Goal: Task Accomplishment & Management: Manage account settings

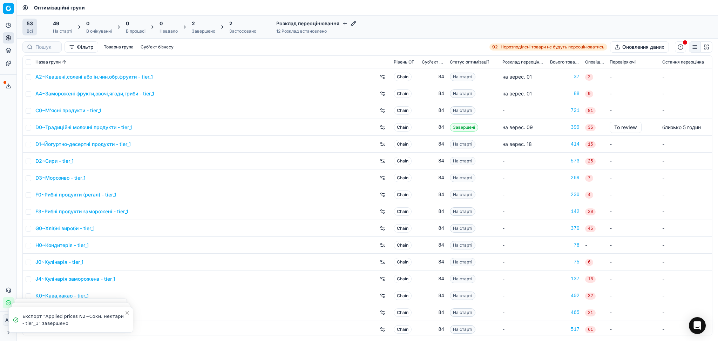
click at [231, 31] on div "Застосовано" at bounding box center [242, 31] width 27 height 6
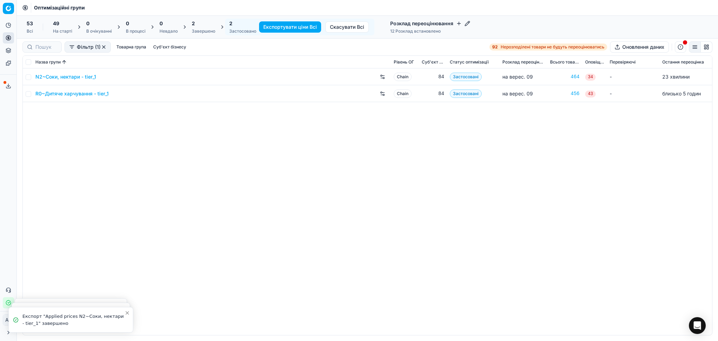
click at [215, 26] on div "2" at bounding box center [203, 23] width 23 height 7
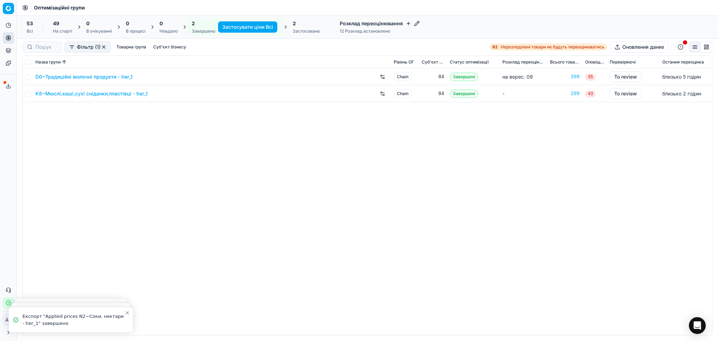
click at [77, 79] on link "D0~Традиційні молочні продукти - tier_1" at bounding box center [83, 76] width 97 height 7
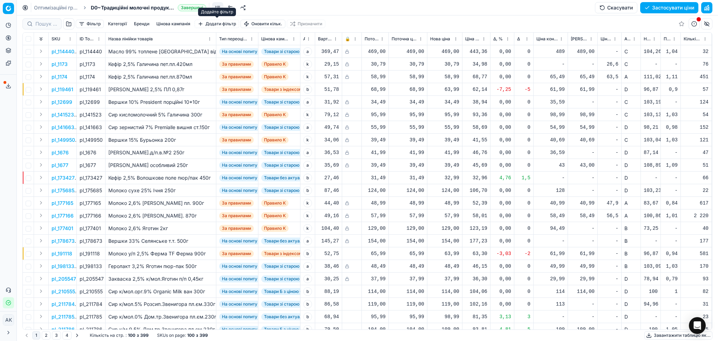
click at [171, 23] on button "Цінова кампанія" at bounding box center [174, 24] width 40 height 8
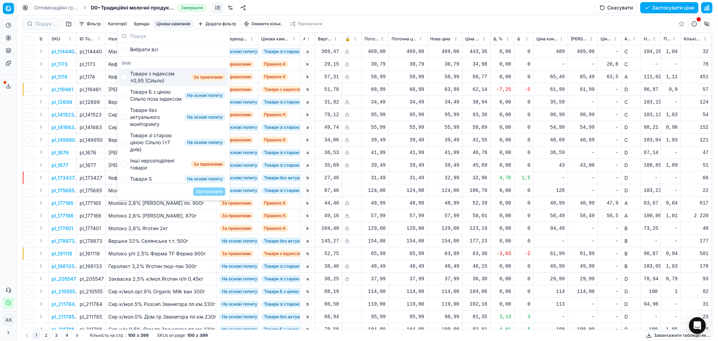
click at [141, 74] on div "Товари з індексом ≤0,95 (Сільпо)" at bounding box center [159, 77] width 58 height 14
checkbox input "true"
click at [210, 191] on button "Застосувати" at bounding box center [209, 191] width 32 height 8
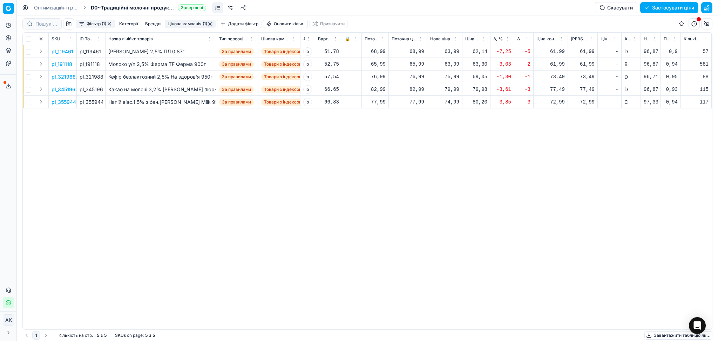
click at [191, 24] on button "Цінова кампанія (1)" at bounding box center [190, 24] width 51 height 8
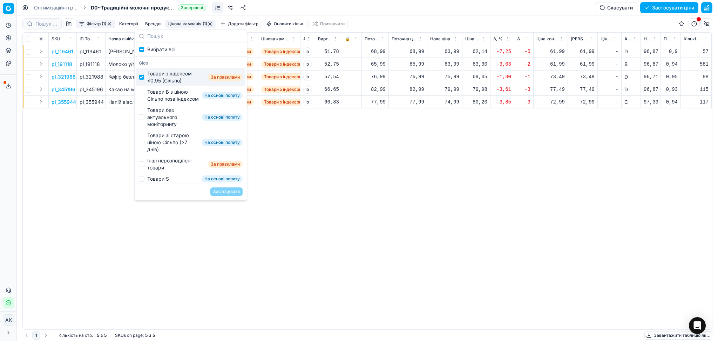
click at [158, 79] on div "Товари з індексом ≤0,95 (Сільпо)" at bounding box center [176, 77] width 58 height 14
checkbox input "false"
click at [157, 95] on div "Товари Б з ціною Сільпо поза індексом" at bounding box center [173, 95] width 52 height 14
checkbox input "true"
click at [224, 190] on button "Застосувати" at bounding box center [226, 191] width 32 height 8
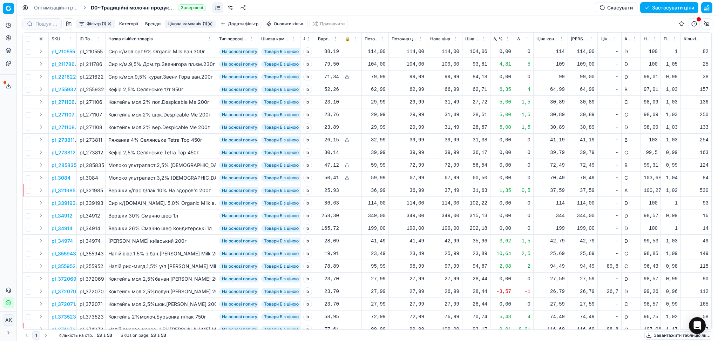
click at [650, 37] on span "Новий ціновий індекс (Сільпо)" at bounding box center [647, 39] width 7 height 6
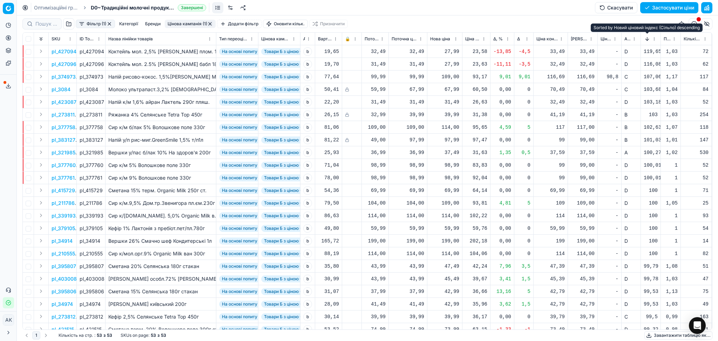
click at [650, 37] on button "Sorted by Новий ціновий індекс (Сільпо) descending" at bounding box center [647, 38] width 7 height 7
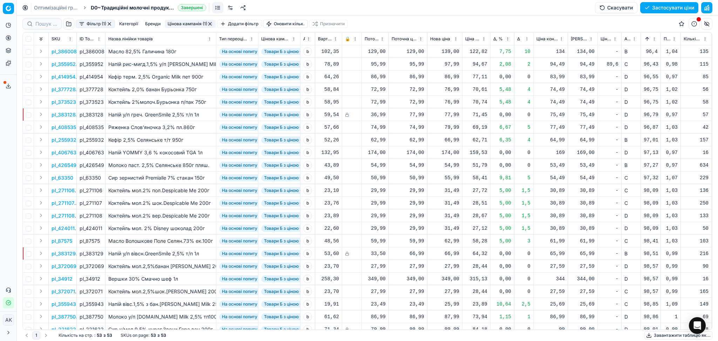
click at [211, 24] on button "button" at bounding box center [210, 24] width 6 height 6
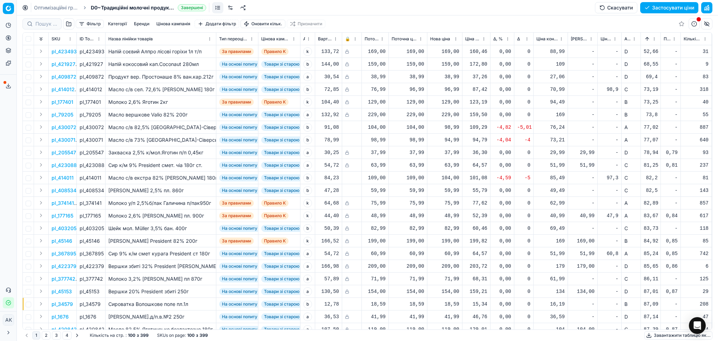
click at [174, 25] on button "Цінова кампанія" at bounding box center [174, 24] width 40 height 8
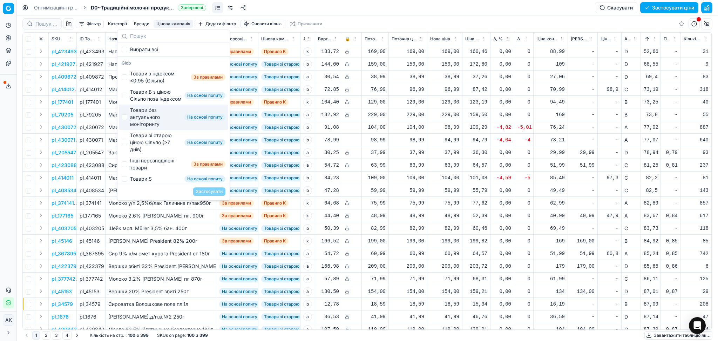
click at [152, 123] on div "Товари без актуального моніторингу" at bounding box center [156, 117] width 52 height 21
checkbox input "true"
click at [204, 189] on button "Застосувати" at bounding box center [209, 191] width 32 height 8
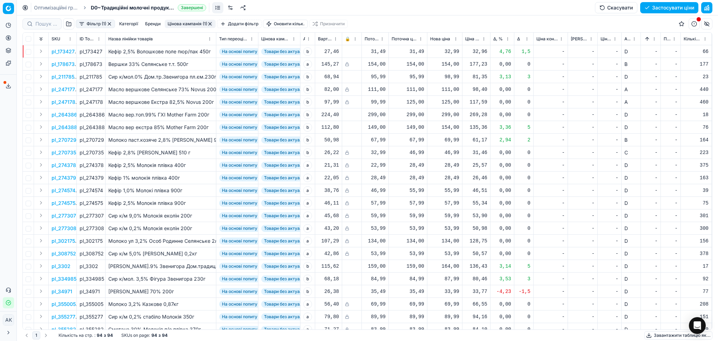
click at [647, 36] on button "Sorted by Новий ціновий індекс (Сільпо) ascending" at bounding box center [647, 38] width 7 height 7
click at [499, 38] on span "Δ, %" at bounding box center [497, 39] width 9 height 6
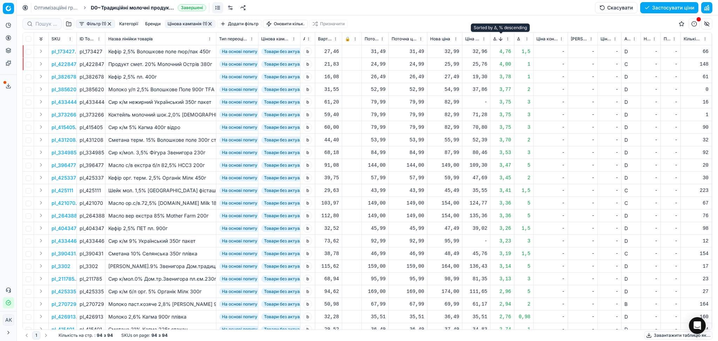
click at [498, 38] on button "Sorted by Δ, % descending" at bounding box center [500, 38] width 7 height 7
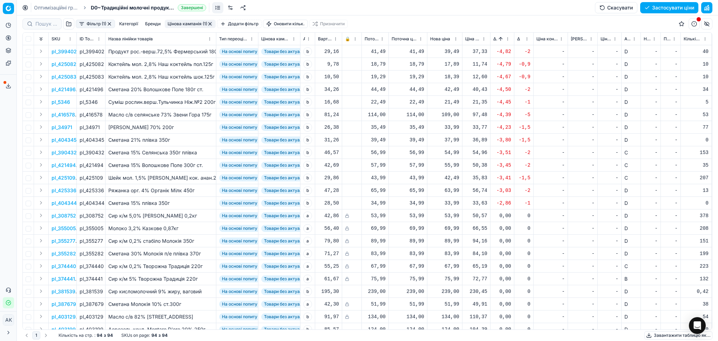
click at [195, 22] on button "Цінова кампанія (1)" at bounding box center [190, 24] width 51 height 8
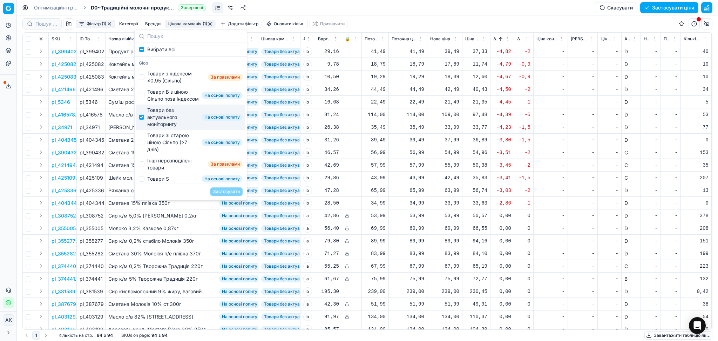
click at [170, 127] on div "Товари без актуального моніторингу" at bounding box center [173, 117] width 52 height 21
checkbox input "false"
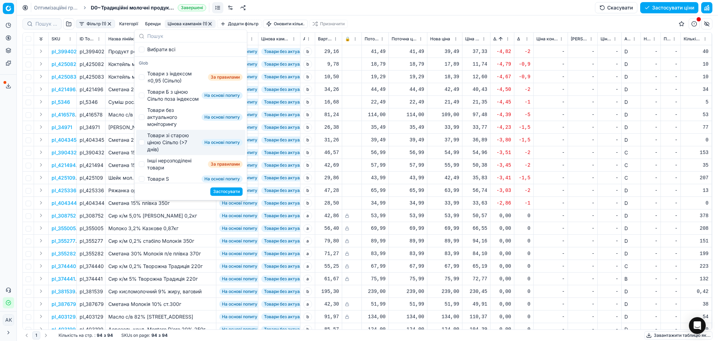
click at [170, 148] on div "Товари зі старою ціною Сільпо (>7 днів)" at bounding box center [173, 142] width 52 height 21
checkbox input "true"
click at [221, 191] on button "Застосувати" at bounding box center [226, 191] width 32 height 8
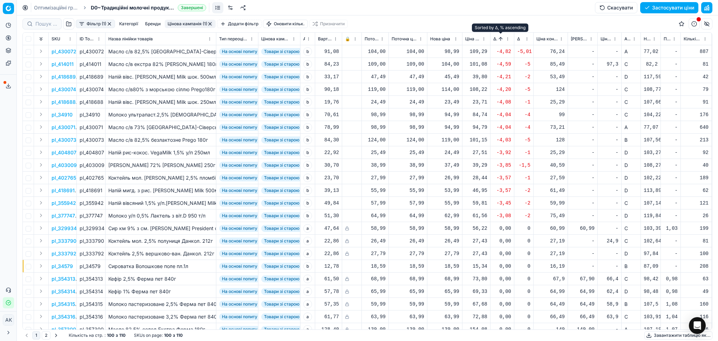
click at [500, 38] on button "Sorted by Δ, % ascending" at bounding box center [500, 38] width 7 height 7
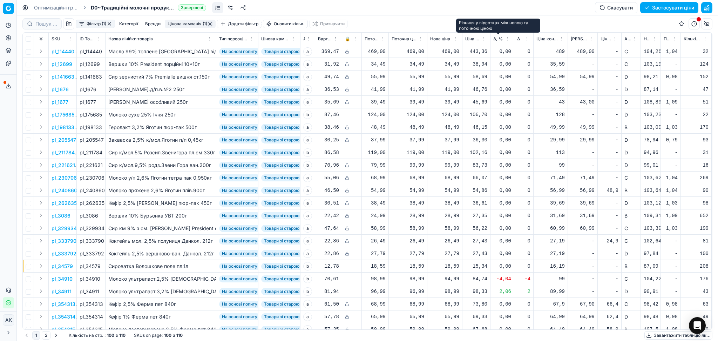
click at [500, 38] on span "Δ, %" at bounding box center [497, 39] width 9 height 6
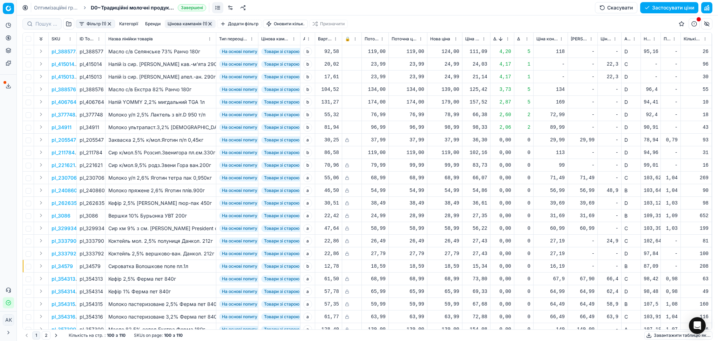
click at [500, 39] on button "Sorted by Δ, % descending" at bounding box center [500, 38] width 7 height 7
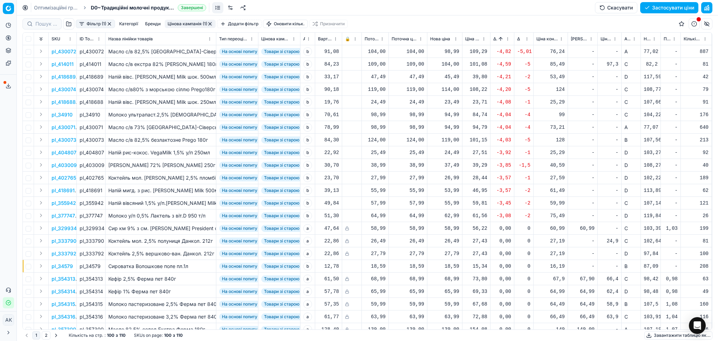
click at [497, 40] on span "Δ, %" at bounding box center [495, 39] width 4 height 6
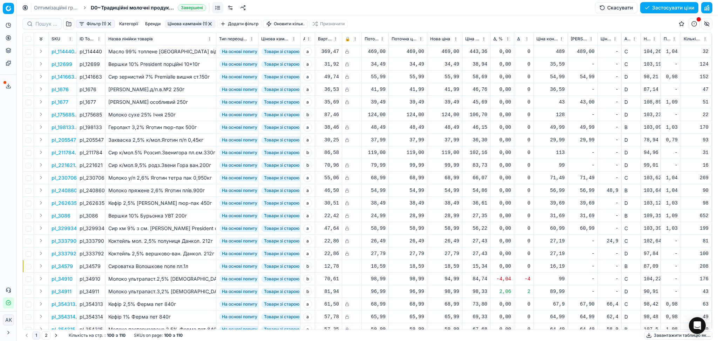
click at [647, 40] on span "Новий ціновий індекс (Сільпо)" at bounding box center [647, 39] width 7 height 6
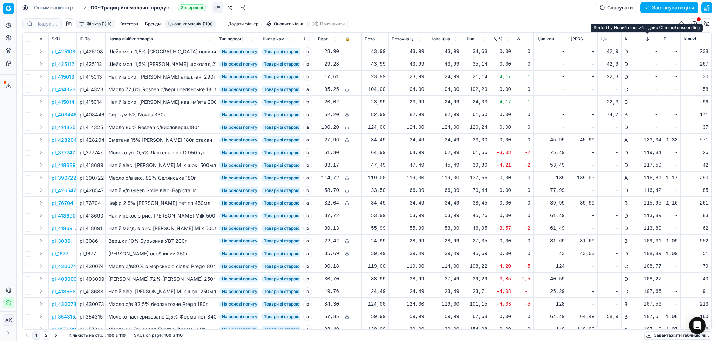
click at [647, 40] on button "Sorted by Новий ціновий індекс (Сільпо) descending" at bounding box center [647, 38] width 7 height 7
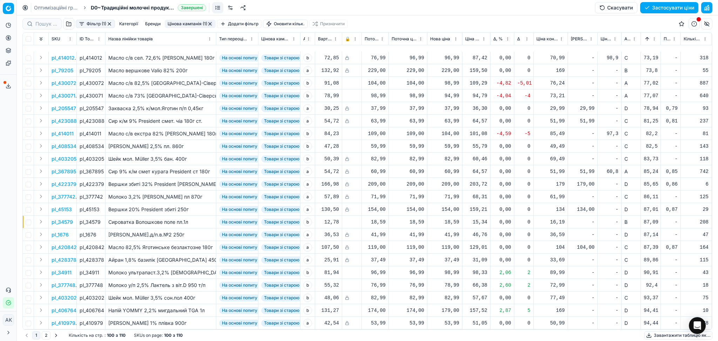
scroll to position [140, 0]
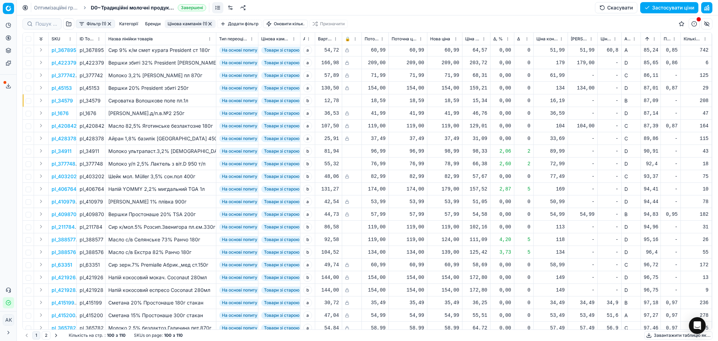
click at [190, 20] on button "Цінова кампанія (1)" at bounding box center [190, 24] width 51 height 8
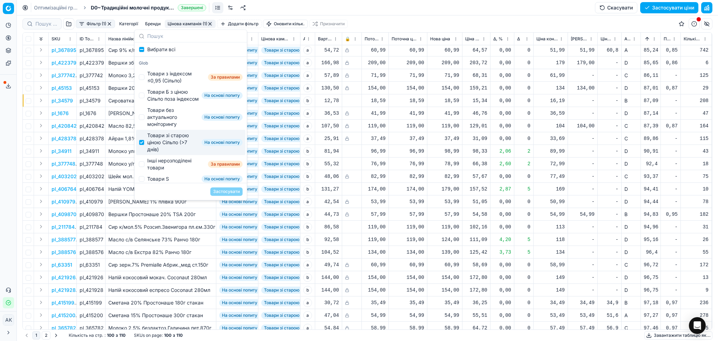
click at [154, 150] on div "Товари зі старою ціною Сільпо (>7 днів)" at bounding box center [173, 142] width 52 height 21
checkbox input "false"
click at [154, 166] on div "Інші нерозподілені товари" at bounding box center [176, 164] width 58 height 14
checkbox input "true"
click at [221, 191] on button "Застосувати" at bounding box center [226, 191] width 32 height 8
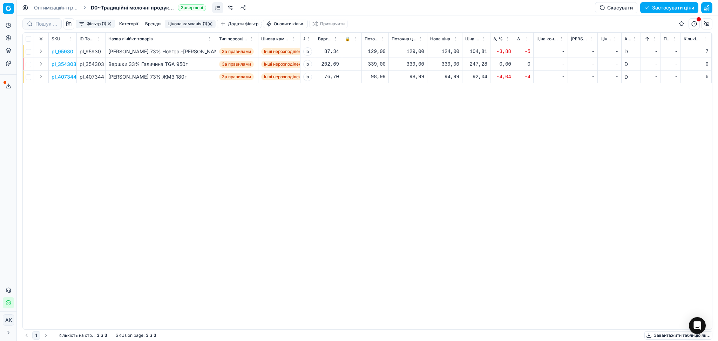
click at [194, 23] on button "Цінова кампанія (1)" at bounding box center [190, 24] width 51 height 8
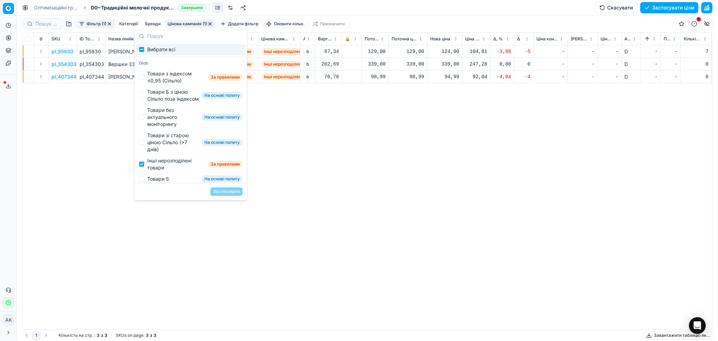
click at [210, 23] on button "button" at bounding box center [210, 24] width 6 height 6
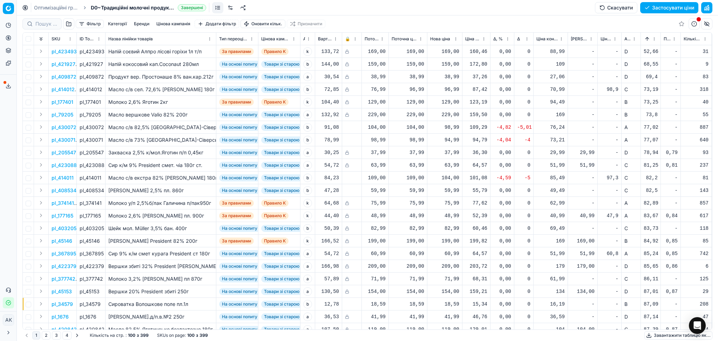
click at [189, 21] on button "Цінова кампанія" at bounding box center [174, 24] width 40 height 8
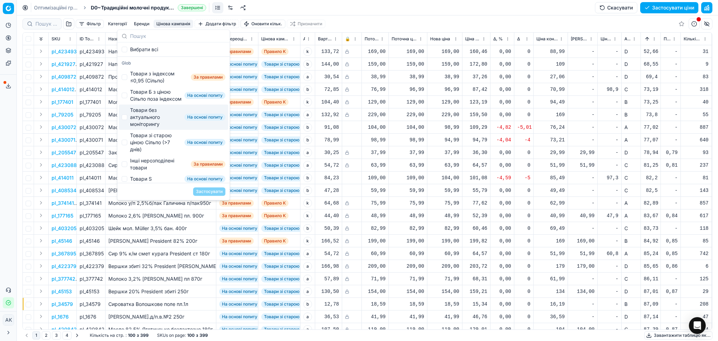
scroll to position [47, 0]
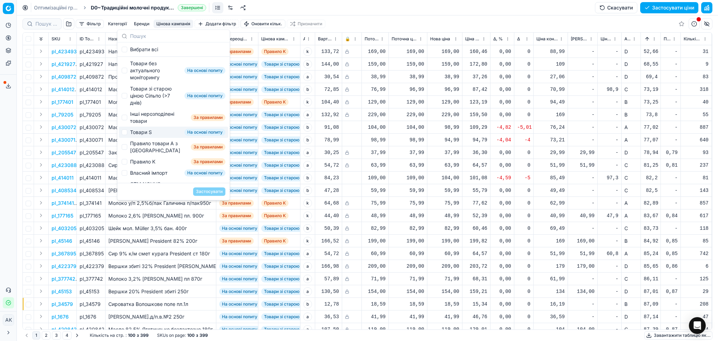
click at [155, 138] on div "Товари S На основі попиту" at bounding box center [173, 132] width 109 height 11
checkbox input "true"
click at [208, 193] on button "Застосувати" at bounding box center [209, 191] width 32 height 8
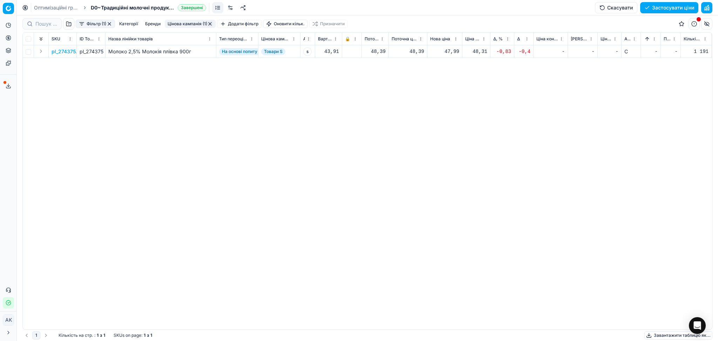
click at [449, 48] on div "47,99" at bounding box center [444, 51] width 29 height 7
drag, startPoint x: 465, startPoint y: 110, endPoint x: 412, endPoint y: 116, distance: 52.9
click at [412, 116] on dl "Поточна: 48,39 Оптимум: 47,99 Вручну: 47.99" at bounding box center [444, 99] width 101 height 46
type input "48.39"
click at [211, 23] on button "button" at bounding box center [210, 24] width 6 height 6
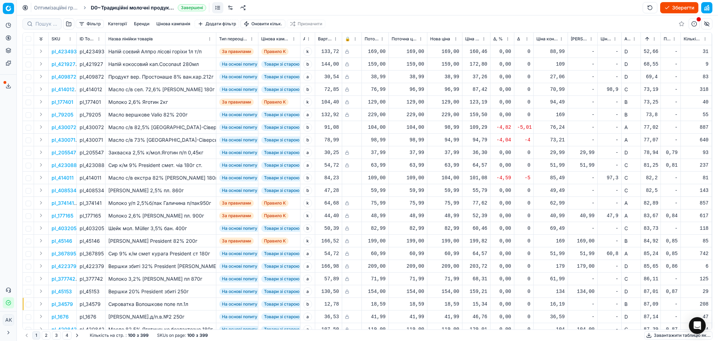
click at [647, 37] on button "Sorted by Новий ціновий індекс (Сільпо) ascending" at bounding box center [647, 38] width 7 height 7
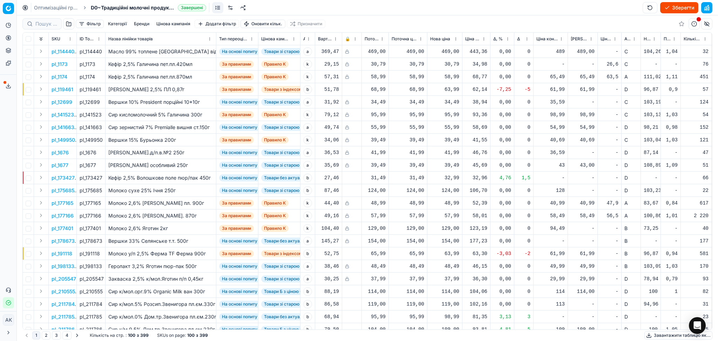
click at [500, 38] on span "Δ, %" at bounding box center [497, 39] width 9 height 6
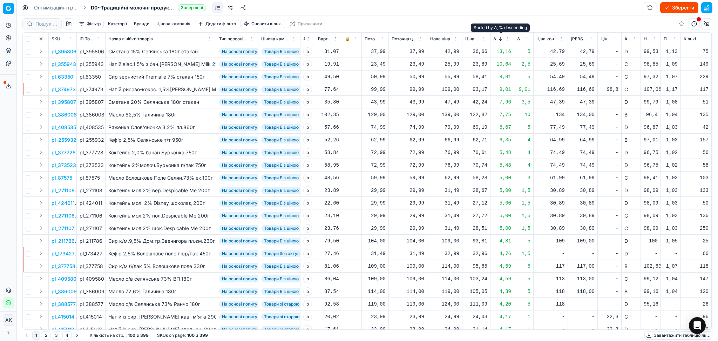
click at [502, 37] on button "Sorted by Δ, % descending" at bounding box center [500, 38] width 7 height 7
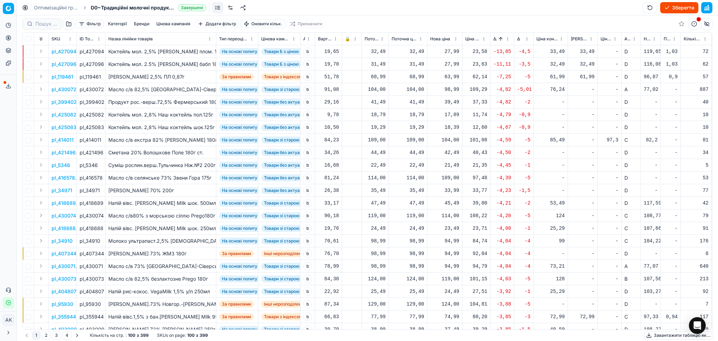
click at [452, 52] on div "27,99" at bounding box center [444, 51] width 29 height 7
drag, startPoint x: 469, startPoint y: 114, endPoint x: 408, endPoint y: 115, distance: 61.0
click at [408, 115] on dl "Поточна: 32,49 Оптимум: 27,99 Вручну: 27.99" at bounding box center [444, 99] width 101 height 46
type input "32.49"
click at [453, 67] on div "27,99" at bounding box center [444, 64] width 29 height 7
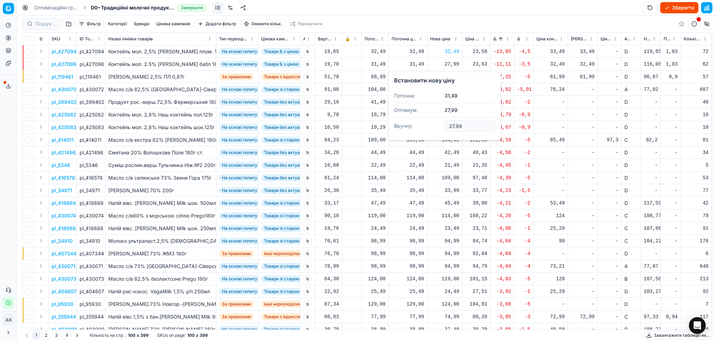
drag, startPoint x: 475, startPoint y: 123, endPoint x: 431, endPoint y: 136, distance: 45.4
click at [434, 135] on div "Встановити нову ціну Поточна: 31,49 Оптимум: 27,99 Вручну: 27.99" at bounding box center [444, 106] width 113 height 69
type input "32.49"
click at [450, 92] on div "98,99" at bounding box center [444, 89] width 29 height 7
drag, startPoint x: 436, startPoint y: 154, endPoint x: 405, endPoint y: 157, distance: 30.7
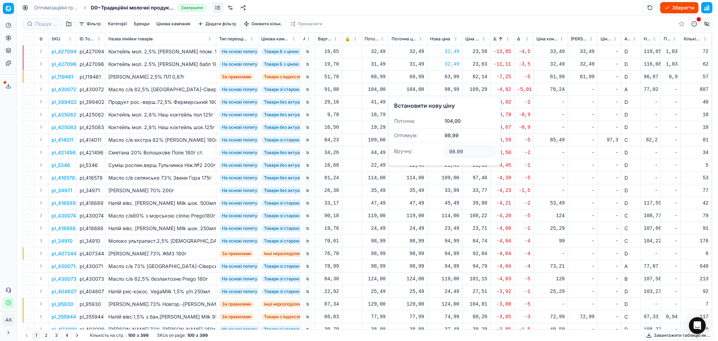
click at [405, 157] on dl "Поточна: 104,00 Оптимум: 98,99 Вручну: 98.99" at bounding box center [444, 137] width 101 height 46
type input "104.00"
click at [502, 37] on button "Sorted by Δ, % ascending" at bounding box center [500, 38] width 7 height 7
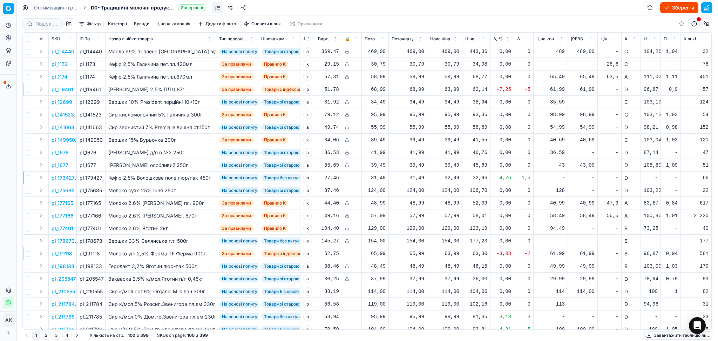
click at [709, 8] on button "button" at bounding box center [706, 7] width 11 height 11
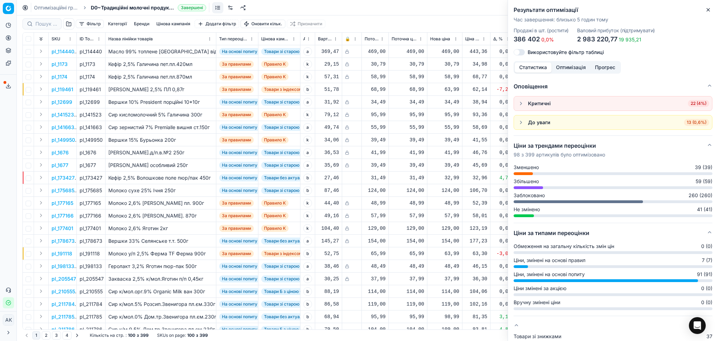
click at [697, 104] on span "22 (4%)" at bounding box center [698, 103] width 21 height 7
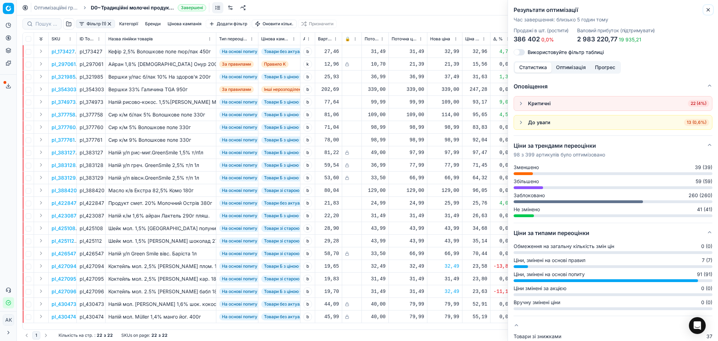
click at [707, 9] on icon "button" at bounding box center [709, 10] width 6 height 6
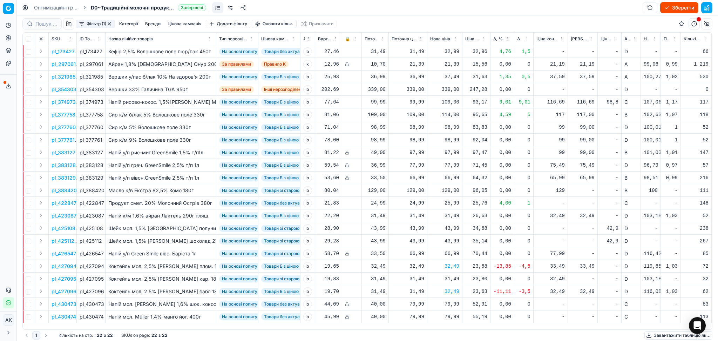
scroll to position [0, 0]
click at [109, 23] on button "button" at bounding box center [110, 24] width 6 height 6
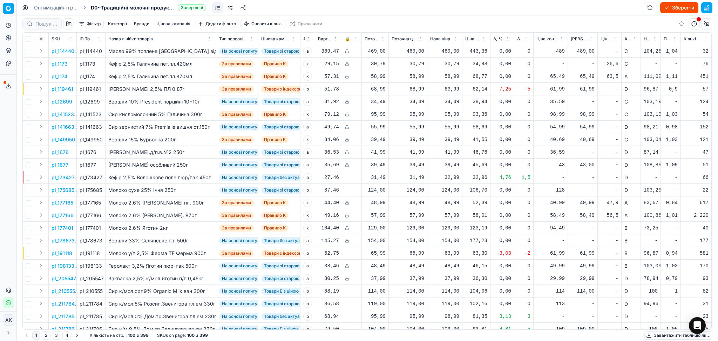
click at [666, 335] on button "Завантажити таблицю як..." at bounding box center [679, 335] width 68 height 8
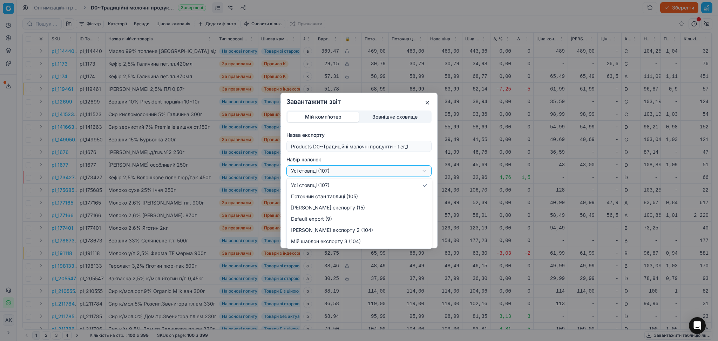
click at [334, 174] on div "Завантажити звіт Мій комп'ютер Зовнішнє сховище Назва експорту Products D0~Трад…" at bounding box center [359, 170] width 718 height 341
select select "custom"
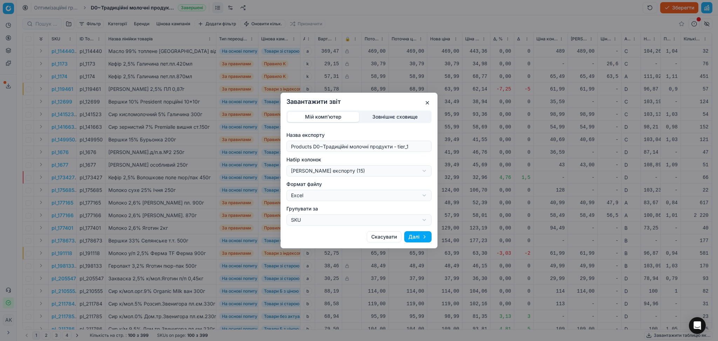
click at [417, 236] on button "Далі" at bounding box center [417, 236] width 27 height 11
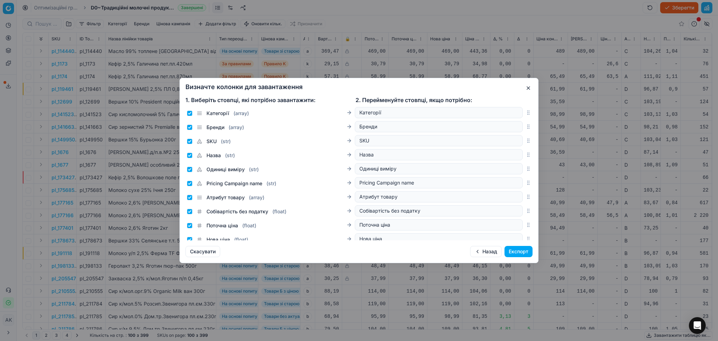
click at [520, 252] on button "Експорт" at bounding box center [519, 251] width 28 height 11
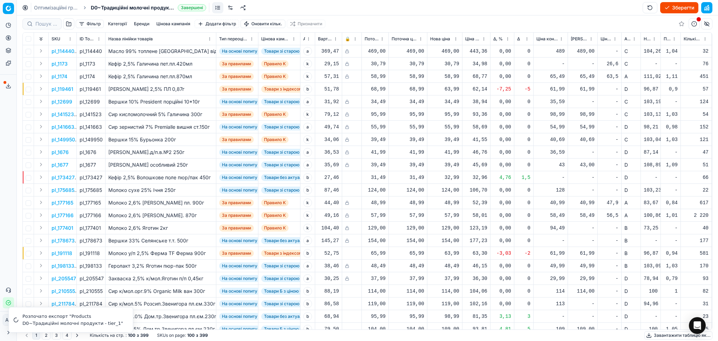
click at [6, 82] on button "Сервіс експорту" at bounding box center [8, 85] width 11 height 11
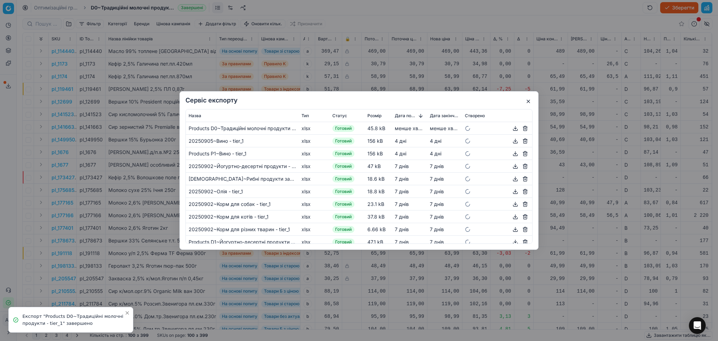
click at [511, 128] on button "button" at bounding box center [515, 128] width 8 height 8
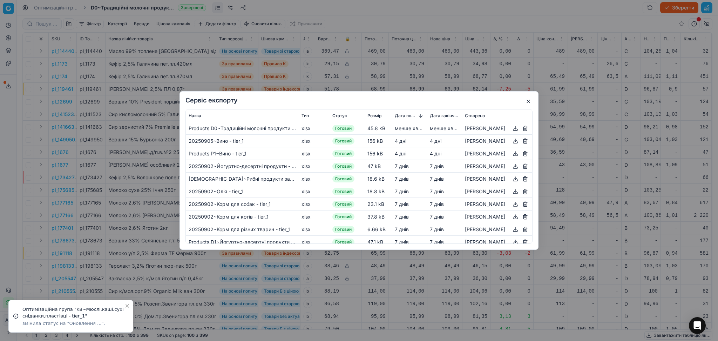
click at [527, 102] on button "button" at bounding box center [528, 101] width 8 height 8
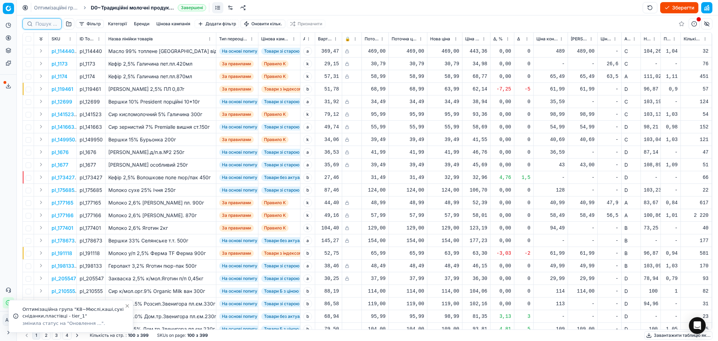
click at [42, 23] on input at bounding box center [46, 23] width 22 height 7
paste input "425083"
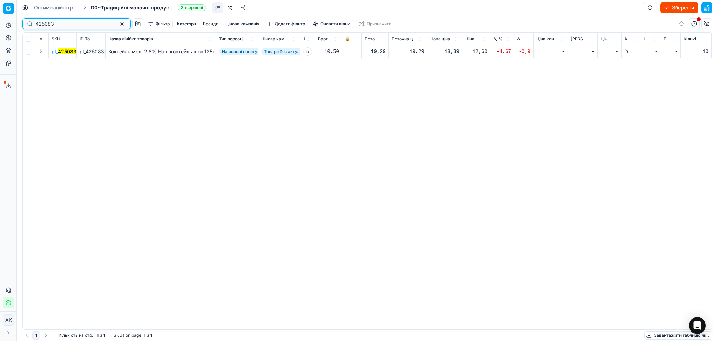
type input "425083"
click at [450, 51] on div "18,39" at bounding box center [444, 51] width 29 height 7
drag, startPoint x: 464, startPoint y: 114, endPoint x: 412, endPoint y: 117, distance: 52.4
click at [415, 117] on dl "Поточна: 19,29 Оптимум: 18,39 Вручну: 18.39" at bounding box center [444, 99] width 101 height 46
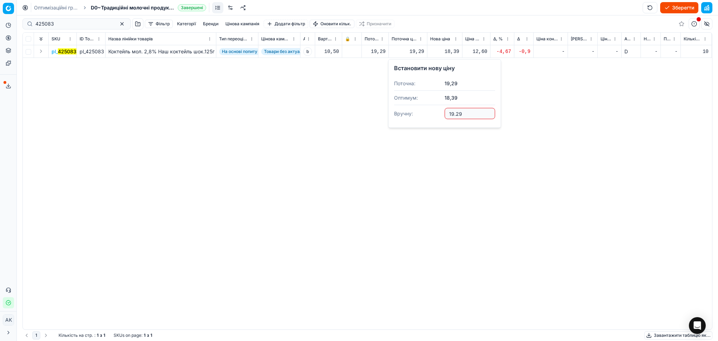
type input "19.29"
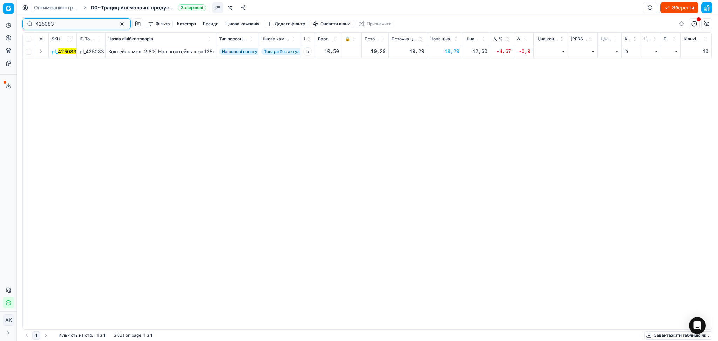
drag, startPoint x: 24, startPoint y: 23, endPoint x: 2, endPoint y: 23, distance: 22.1
click at [0, 23] on div "Pricing platform Аналітика Цінова оптимізація Асортимент продукції Шаблони Серв…" at bounding box center [359, 170] width 718 height 341
paste input "2"
type input "425082"
click at [447, 48] on div "17,89" at bounding box center [444, 51] width 29 height 7
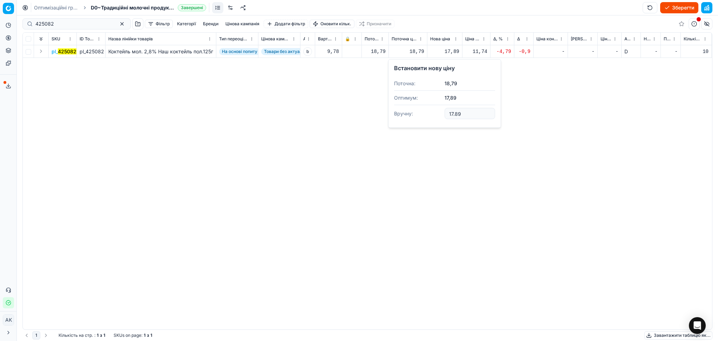
drag, startPoint x: 471, startPoint y: 108, endPoint x: 442, endPoint y: 117, distance: 29.8
click at [442, 117] on dl "Поточна: 18,79 Оптимум: 17,89 Вручну: 17.89" at bounding box center [444, 99] width 101 height 46
type input "18.79"
drag, startPoint x: 27, startPoint y: 25, endPoint x: 9, endPoint y: 24, distance: 17.2
click at [9, 24] on div "Pricing platform Аналітика Цінова оптимізація Асортимент продукції Шаблони Серв…" at bounding box center [359, 170] width 718 height 341
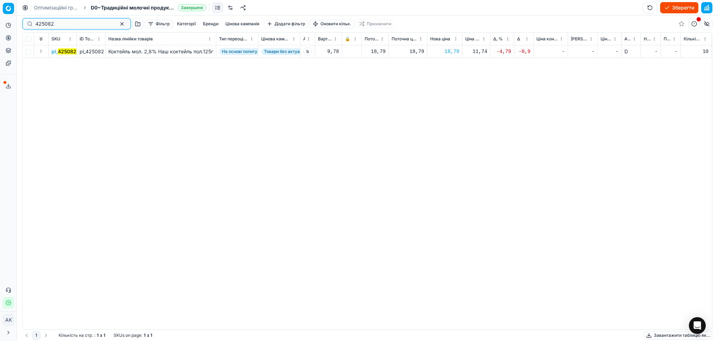
paste input "396477"
type input "396477"
click at [448, 53] on div "149,00" at bounding box center [444, 51] width 29 height 7
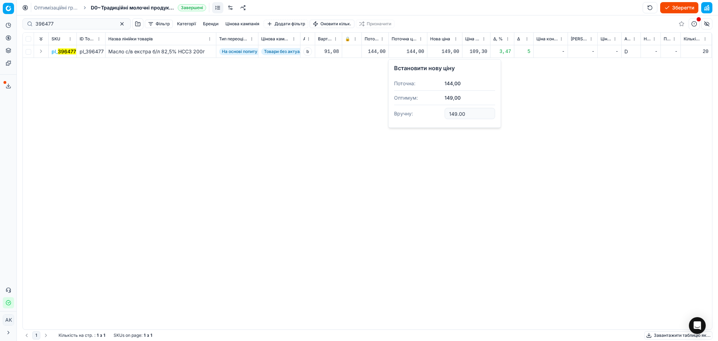
drag, startPoint x: 472, startPoint y: 116, endPoint x: 418, endPoint y: 115, distance: 53.7
click at [422, 115] on dl "Поточна: 144,00 Оптимум: 149,00 Вручну: 149.00" at bounding box center [444, 99] width 101 height 46
type input "144.00"
drag, startPoint x: 70, startPoint y: 27, endPoint x: 12, endPoint y: 27, distance: 58.9
click at [9, 27] on div "Pricing platform Аналітика Цінова оптимізація Асортимент продукції Шаблони Серв…" at bounding box center [359, 170] width 718 height 341
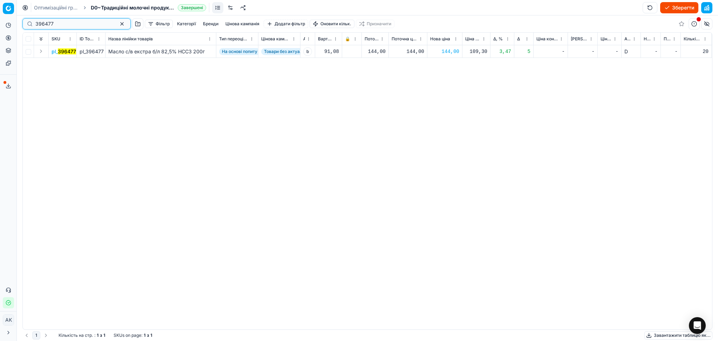
paste input "95930"
type input "95930"
click at [442, 51] on div "124,00" at bounding box center [444, 51] width 29 height 7
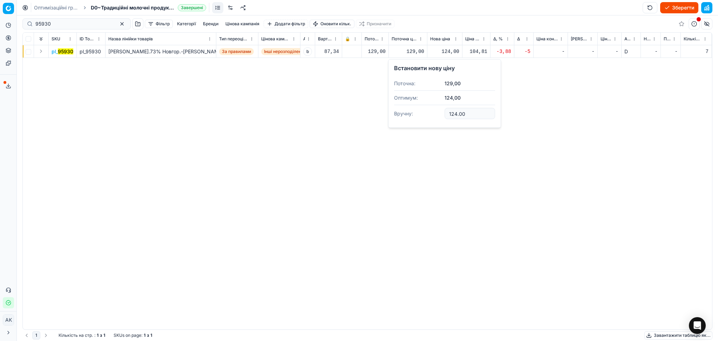
drag, startPoint x: 472, startPoint y: 112, endPoint x: 428, endPoint y: 115, distance: 44.6
click at [428, 115] on dl "Поточна: 129,00 Оптимум: 124,00 Вручну: 124.00" at bounding box center [444, 99] width 101 height 46
type input "129.00"
drag, startPoint x: 41, startPoint y: 26, endPoint x: 6, endPoint y: 26, distance: 35.4
click at [6, 26] on div "Pricing platform Аналітика Цінова оптимізація Асортимент продукції Шаблони Серв…" at bounding box center [359, 170] width 718 height 341
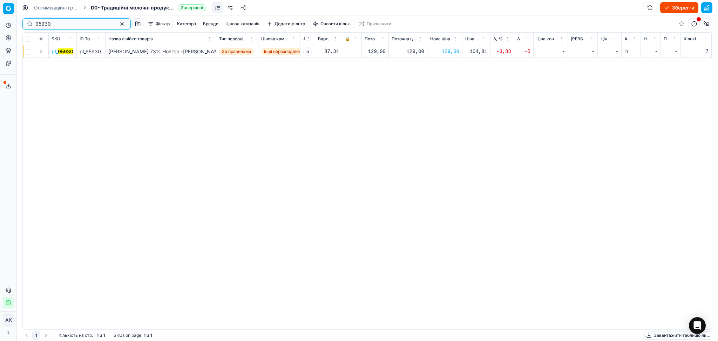
paste input "373266"
type input "373266"
click at [448, 52] on div "82,99" at bounding box center [444, 51] width 29 height 7
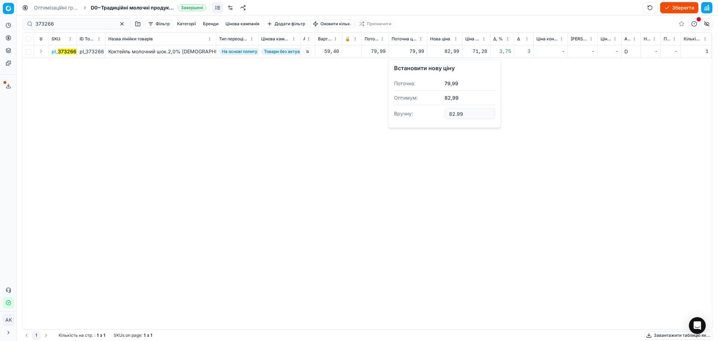
drag, startPoint x: 470, startPoint y: 113, endPoint x: 410, endPoint y: 113, distance: 59.6
click at [410, 113] on dl "Поточна: 79,99 Оптимум: 82,99 Вручну: 82.99" at bounding box center [444, 99] width 101 height 46
type input "79.99"
drag, startPoint x: 54, startPoint y: 23, endPoint x: 0, endPoint y: 27, distance: 54.5
click at [0, 27] on div "Pricing platform Аналітика Цінова оптимізація Асортимент продукції Шаблони Серв…" at bounding box center [359, 170] width 718 height 341
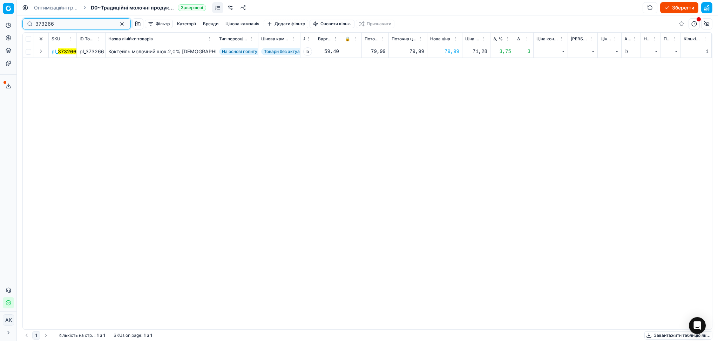
paste input "407344"
type input "407344"
click at [449, 53] on div "94,99" at bounding box center [444, 51] width 29 height 7
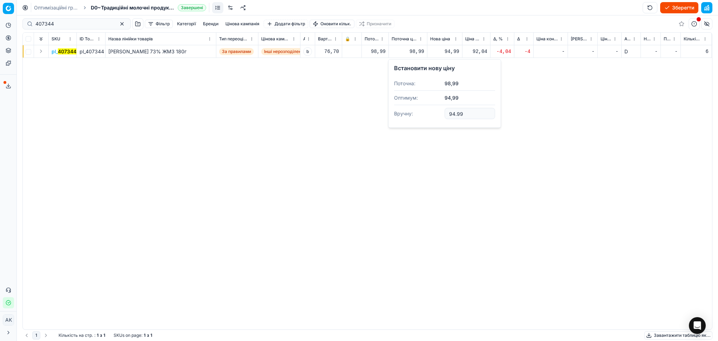
drag, startPoint x: 432, startPoint y: 121, endPoint x: 413, endPoint y: 125, distance: 19.7
click at [417, 125] on div "Встановити нову ціну Поточна: 98,99 Оптимум: 94,99 Вручну: 94.99" at bounding box center [444, 93] width 113 height 69
type input "98.99"
drag, startPoint x: 59, startPoint y: 22, endPoint x: 18, endPoint y: 22, distance: 40.3
click at [19, 22] on div "Pricing platform Аналітика Цінова оптимізація Асортимент продукції Шаблони Серв…" at bounding box center [359, 170] width 718 height 341
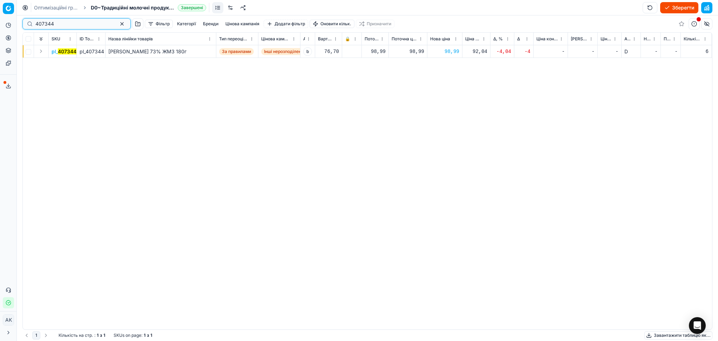
paste input "385620"
type input "385620"
click at [457, 49] on div "54,99" at bounding box center [444, 51] width 29 height 7
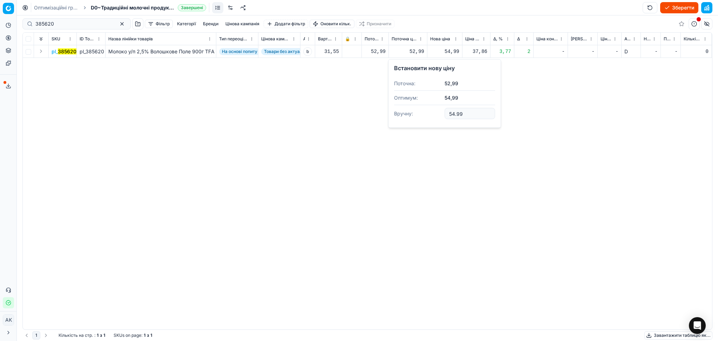
drag, startPoint x: 472, startPoint y: 109, endPoint x: 424, endPoint y: 123, distance: 49.7
click at [426, 123] on div "Встановити нову ціну Поточна: 52,99 Оптимум: 54,99 Вручну: 54.99" at bounding box center [444, 93] width 113 height 69
type input "52.99"
drag, startPoint x: 67, startPoint y: 24, endPoint x: 6, endPoint y: 24, distance: 60.3
click at [7, 24] on div "Pricing platform Аналітика Цінова оптимізація Асортимент продукції Шаблони Серв…" at bounding box center [359, 170] width 718 height 341
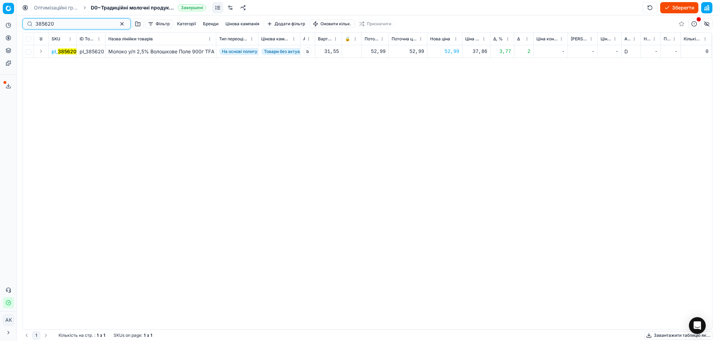
paste input "5346"
type input "5346"
click at [448, 51] on div "21,49" at bounding box center [444, 51] width 29 height 7
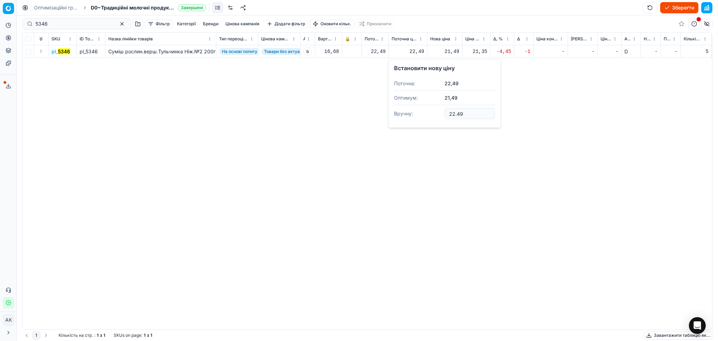
type input "22.49"
click at [118, 25] on button "button" at bounding box center [122, 24] width 8 height 8
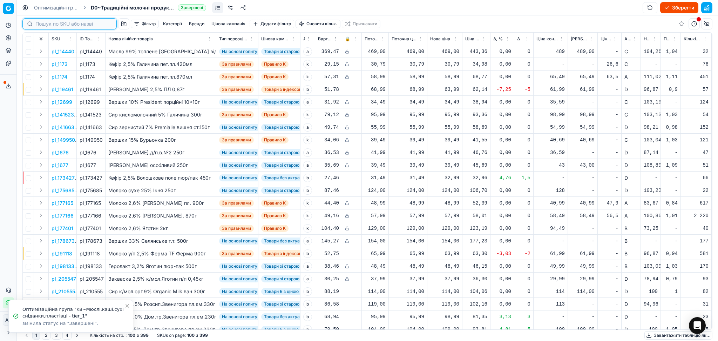
click at [56, 25] on input at bounding box center [73, 23] width 77 height 7
paste input "424010"
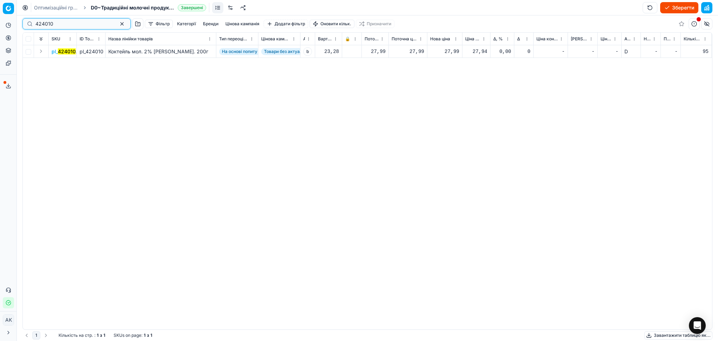
type input "424010"
click at [456, 52] on div "27,99" at bounding box center [444, 51] width 29 height 7
drag, startPoint x: 466, startPoint y: 114, endPoint x: 422, endPoint y: 114, distance: 44.2
click at [422, 114] on dl "Поточна: 27,99 Оптимум: 27,99 Вручну: 27.99" at bounding box center [444, 99] width 101 height 46
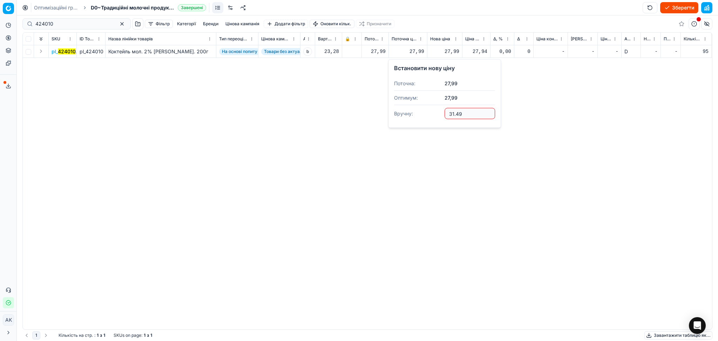
type input "31.49"
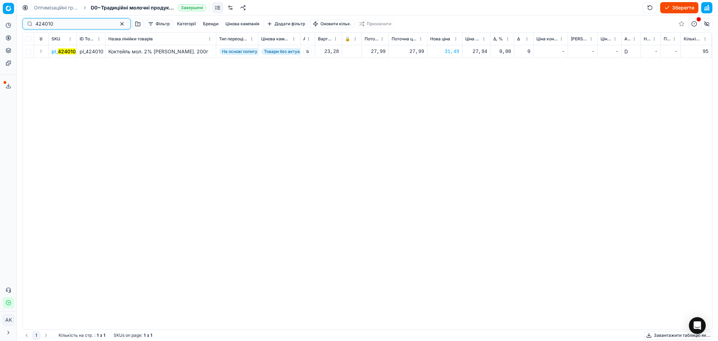
drag, startPoint x: 56, startPoint y: 25, endPoint x: 26, endPoint y: 19, distance: 30.7
click at [19, 22] on div "Pricing platform Аналітика Цінова оптимізація Асортимент продукції Шаблони Серв…" at bounding box center [359, 170] width 718 height 341
paste input "07821"
type input "407821"
click at [452, 53] on div "194,00" at bounding box center [444, 51] width 29 height 7
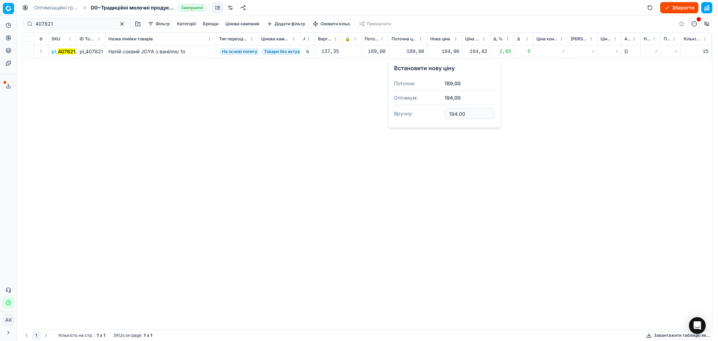
drag, startPoint x: 470, startPoint y: 113, endPoint x: 425, endPoint y: 115, distance: 44.6
click at [425, 115] on dl "Поточна: 189,00 Оптимум: 194,00 Вручну: 194.00" at bounding box center [444, 99] width 101 height 46
type input "199.00"
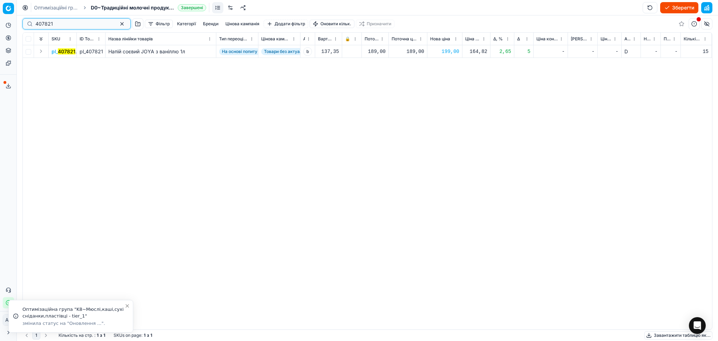
paste input "377747"
drag, startPoint x: 59, startPoint y: 24, endPoint x: 14, endPoint y: 23, distance: 45.3
click at [17, 24] on div "Pricing platform Аналітика Цінова оптимізація Асортимент продукції Шаблони Серв…" at bounding box center [359, 170] width 718 height 341
type input "377747"
click at [456, 51] on div "62,99" at bounding box center [444, 51] width 29 height 7
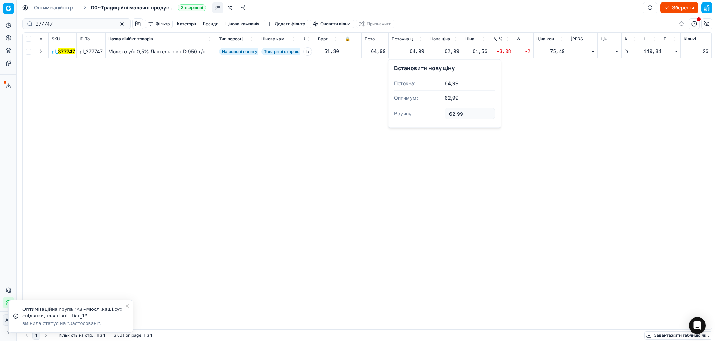
drag, startPoint x: 466, startPoint y: 113, endPoint x: 406, endPoint y: 123, distance: 60.8
click at [423, 120] on dl "Поточна: 64,99 Оптимум: 62,99 Вручну: 62.99" at bounding box center [444, 99] width 101 height 46
type input "64.99"
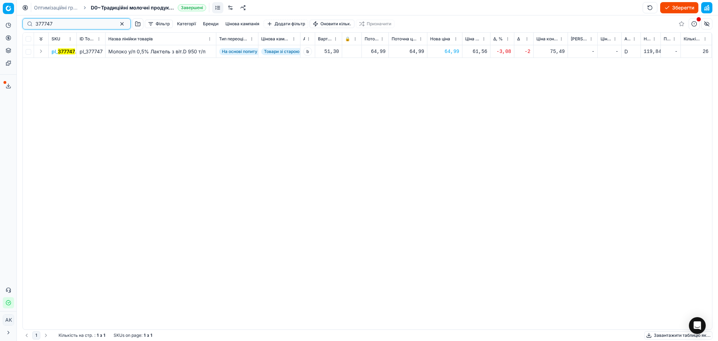
paste input "406764"
drag, startPoint x: 56, startPoint y: 25, endPoint x: 18, endPoint y: 25, distance: 38.2
click at [20, 25] on div "377747 Фільтр Категорії [PERSON_NAME] кампанія Додати фільтр Оновити кільк. При…" at bounding box center [367, 177] width 701 height 325
type input "406764"
click at [448, 53] on div "179,00" at bounding box center [444, 51] width 29 height 7
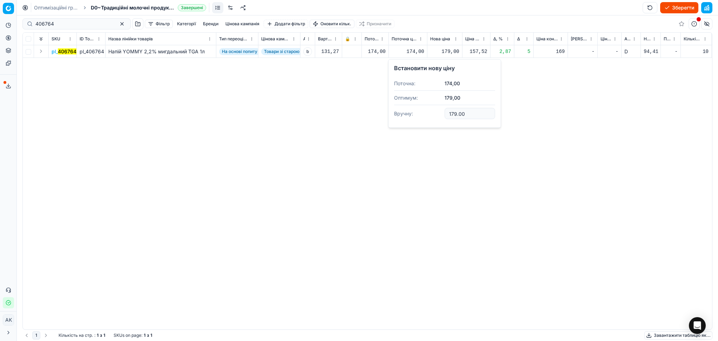
drag, startPoint x: 465, startPoint y: 112, endPoint x: 399, endPoint y: 122, distance: 66.5
click at [406, 120] on dl "Поточна: 174,00 Оптимум: 179,00 Вручну: 179.00" at bounding box center [444, 99] width 101 height 46
type input "174.00"
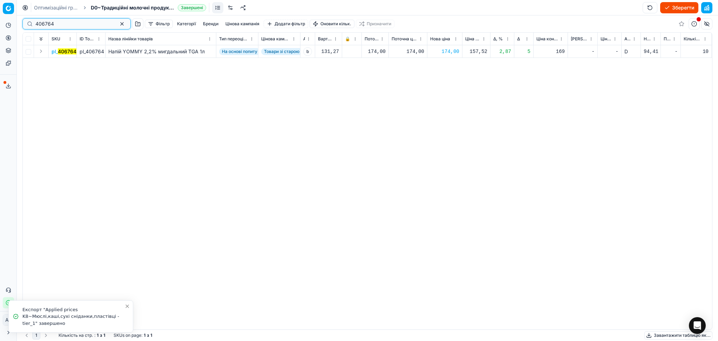
click at [118, 24] on button "button" at bounding box center [122, 24] width 8 height 8
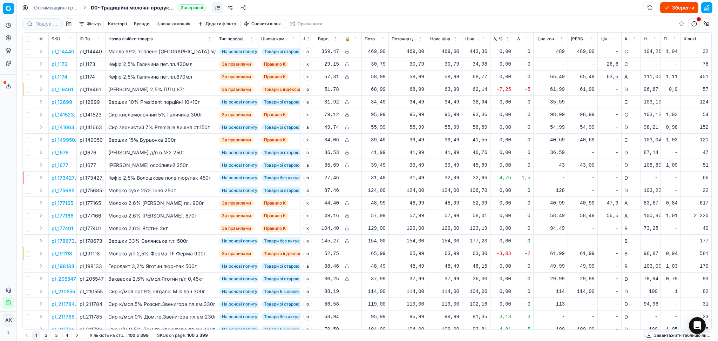
click at [669, 10] on button "Зберегти" at bounding box center [679, 7] width 38 height 11
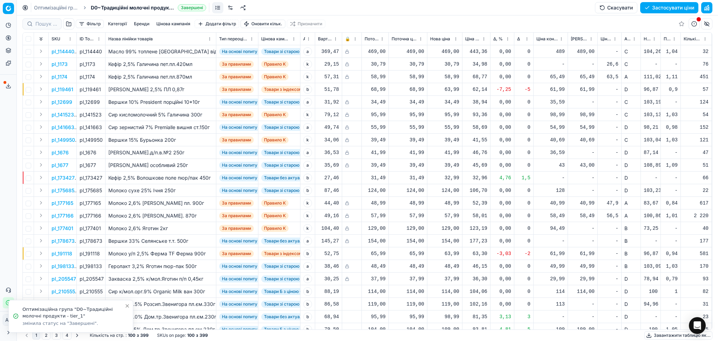
click at [675, 9] on button "Застосувати ціни" at bounding box center [669, 7] width 58 height 11
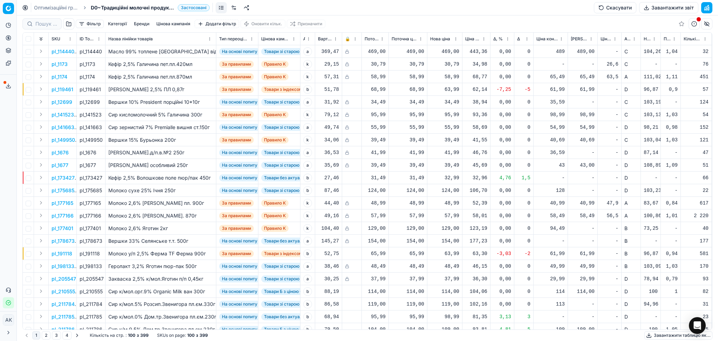
click at [665, 5] on button "Завантажити звіт" at bounding box center [668, 7] width 59 height 11
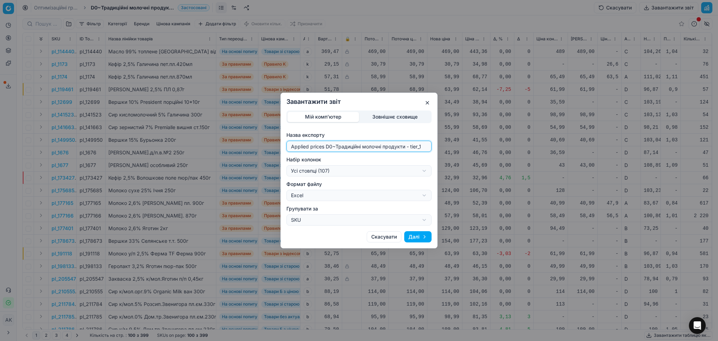
drag, startPoint x: 333, startPoint y: 147, endPoint x: 266, endPoint y: 151, distance: 67.1
click at [268, 149] on div "Завантажити звіт Мій комп'ютер Зовнішнє сховище Назва експорту Applied prices D…" at bounding box center [359, 170] width 718 height 341
type input "20250909~Традиційні молочні продукти - tier_1"
click at [356, 168] on div "Завантажити звіт Мій комп'ютер Зовнішнє сховище Назва експорту 20250909~Традиці…" at bounding box center [359, 170] width 718 height 341
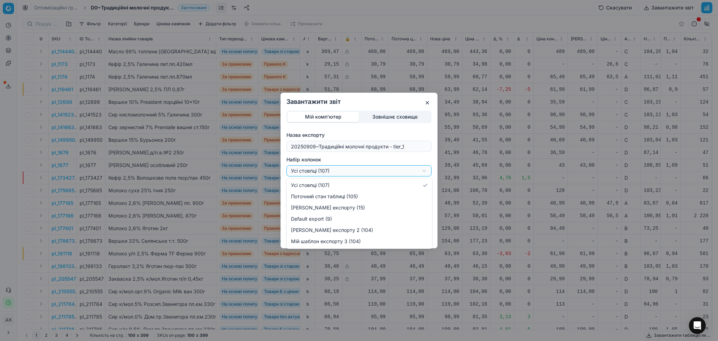
select select "custom"
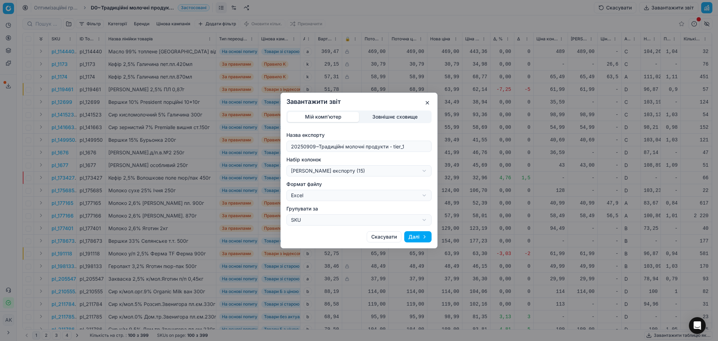
click at [416, 238] on button "Далі" at bounding box center [417, 236] width 27 height 11
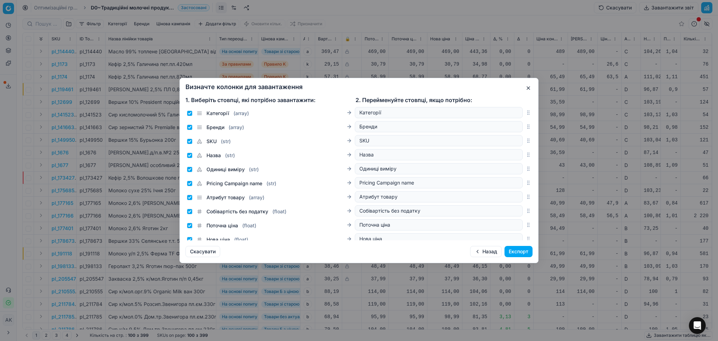
click at [523, 252] on button "Експорт" at bounding box center [519, 251] width 28 height 11
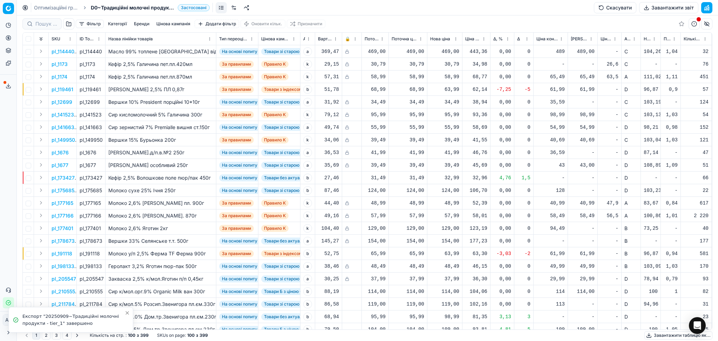
click at [4, 86] on button "Сервіс експорту" at bounding box center [8, 85] width 11 height 11
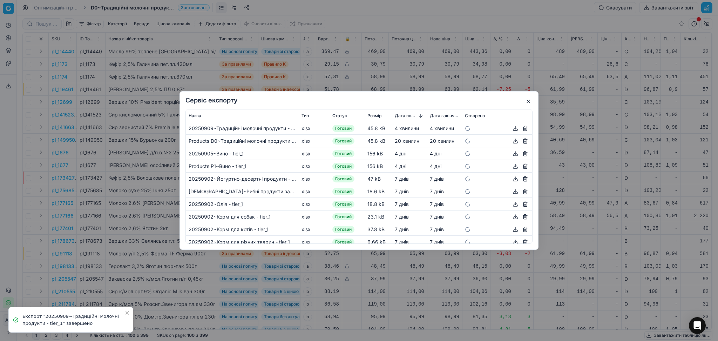
click at [511, 128] on button "button" at bounding box center [515, 128] width 8 height 8
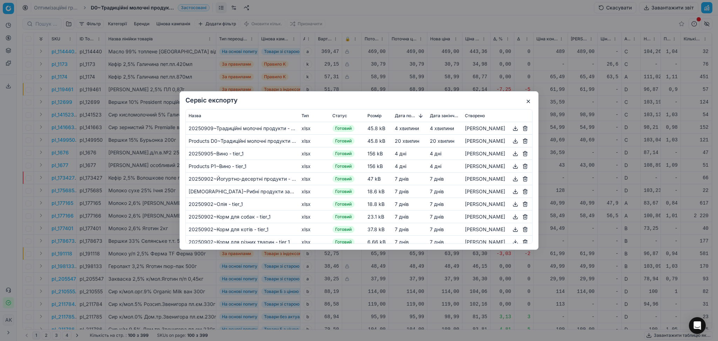
click at [529, 101] on button "button" at bounding box center [528, 101] width 8 height 8
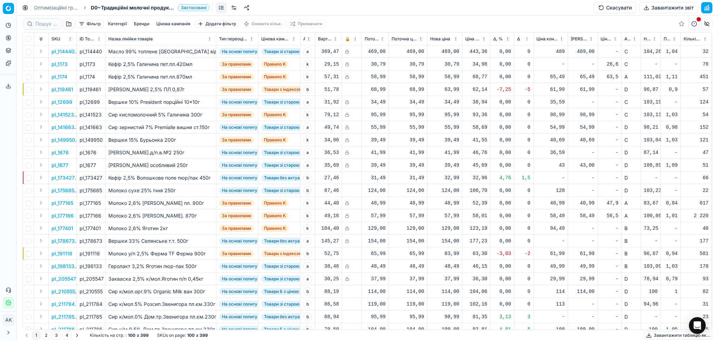
click at [54, 5] on link "Оптимізаційні групи" at bounding box center [56, 7] width 45 height 7
